Goal: Information Seeking & Learning: Learn about a topic

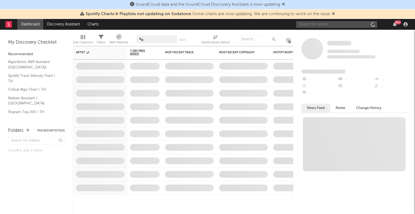
click at [325, 24] on input "text" at bounding box center [336, 24] width 81 height 7
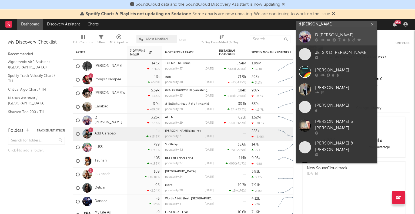
type input "d [PERSON_NAME]"
click at [307, 35] on div at bounding box center [305, 37] width 12 height 12
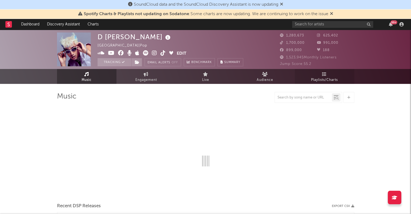
select select "6m"
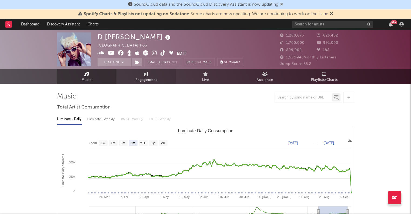
click at [160, 79] on link "Engagement" at bounding box center [145, 76] width 59 height 15
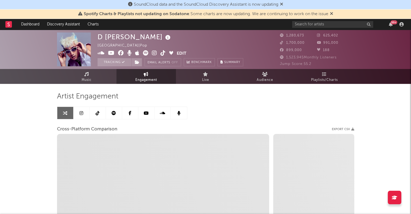
select select "1w"
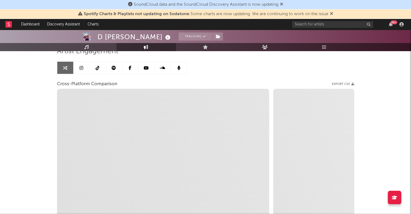
scroll to position [48, 0]
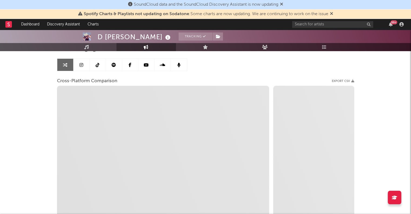
select select "1m"
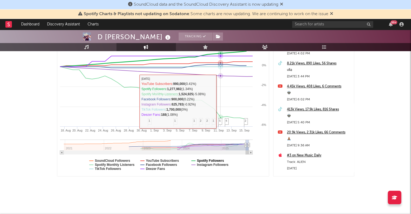
scroll to position [0, 0]
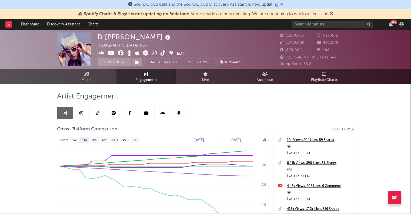
click at [110, 116] on link at bounding box center [114, 113] width 16 height 12
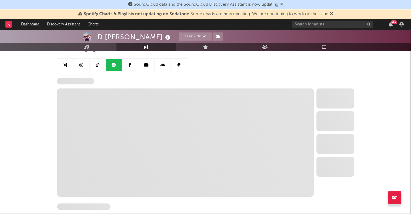
scroll to position [48, 0]
select select "6m"
select select "1w"
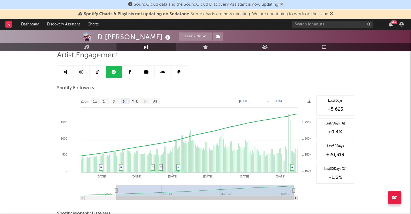
scroll to position [39, 0]
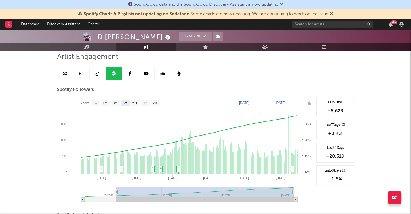
click at [96, 71] on link at bounding box center [98, 73] width 16 height 12
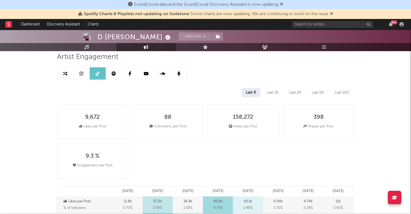
select select "6m"
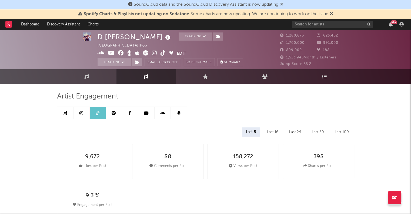
click at [128, 113] on link at bounding box center [130, 113] width 16 height 12
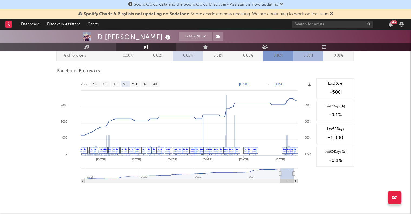
scroll to position [210, 0]
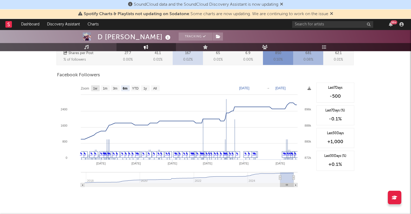
click at [98, 88] on rect at bounding box center [95, 88] width 9 height 6
select select "1w"
type input "[DATE]"
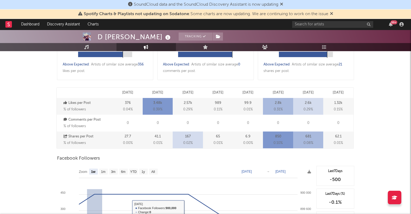
scroll to position [0, 0]
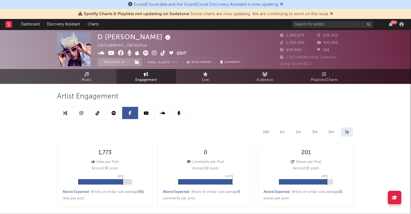
click at [149, 111] on link at bounding box center [146, 113] width 16 height 12
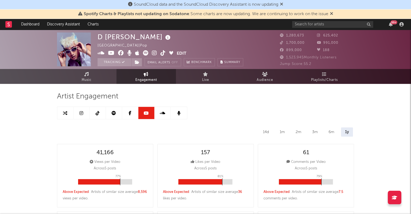
click at [166, 114] on link at bounding box center [163, 113] width 16 height 12
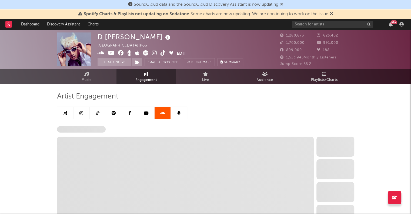
click at [149, 116] on link at bounding box center [146, 113] width 16 height 12
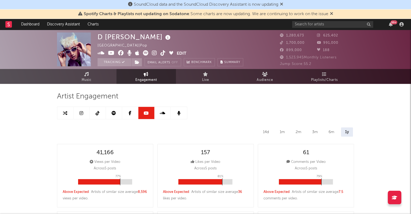
select select "6m"
